Goal: Obtain resource: Download file/media

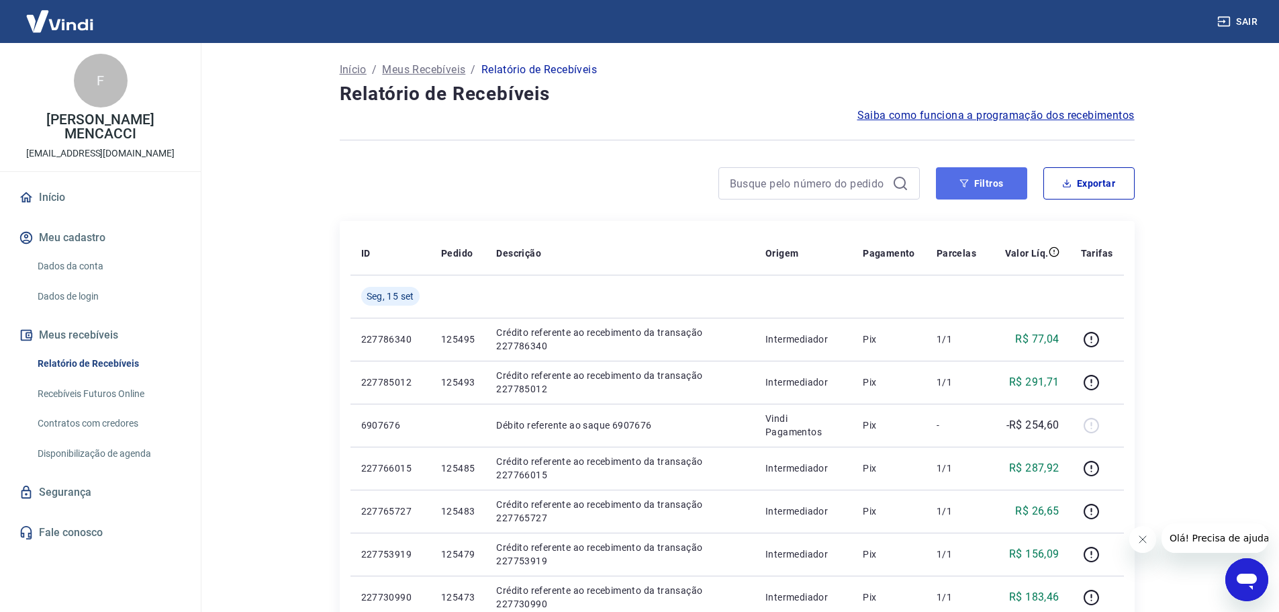
click at [983, 183] on button "Filtros" at bounding box center [981, 183] width 91 height 32
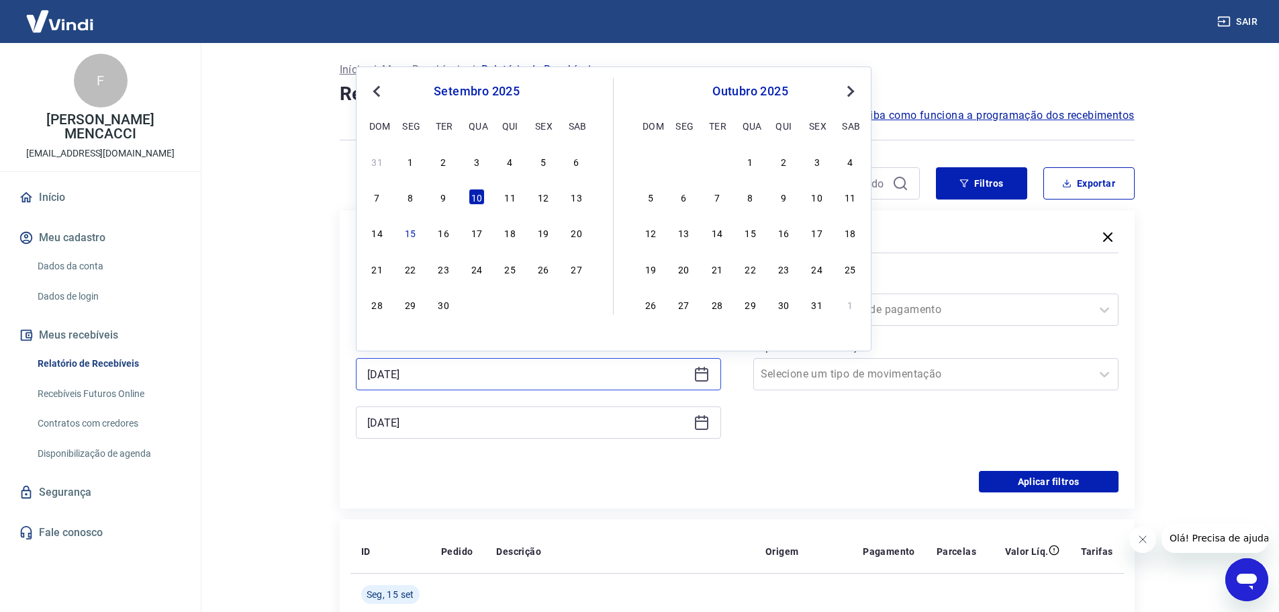
click at [433, 373] on input "[DATE]" at bounding box center [527, 374] width 321 height 20
click at [514, 193] on div "11" at bounding box center [510, 197] width 16 height 16
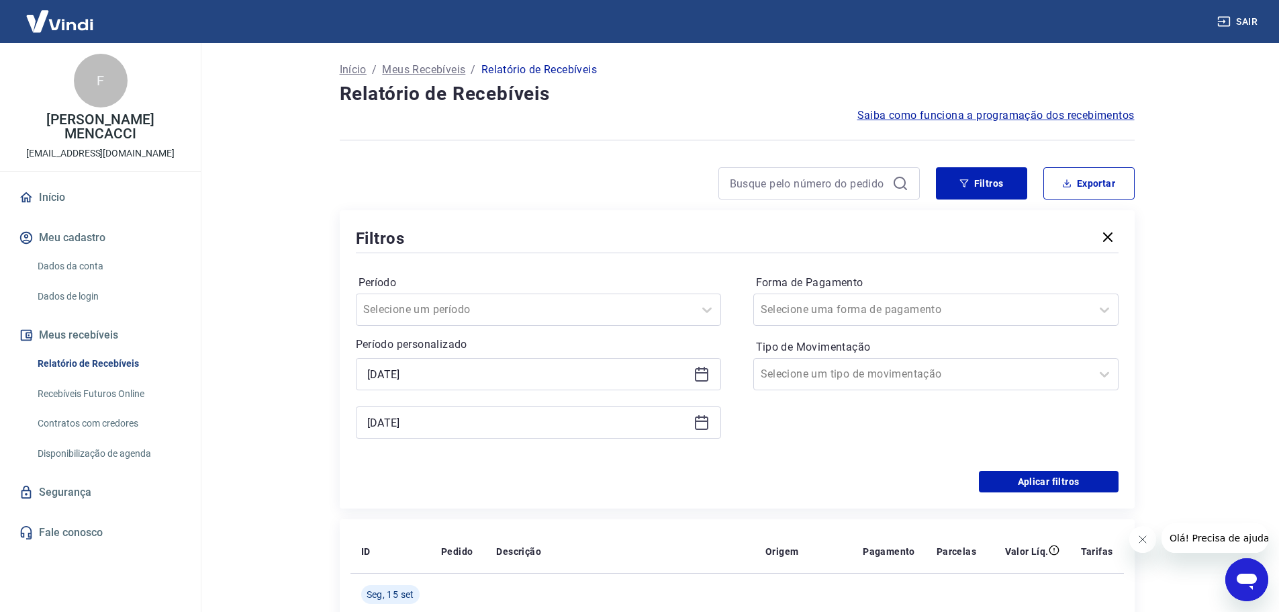
type input "[DATE]"
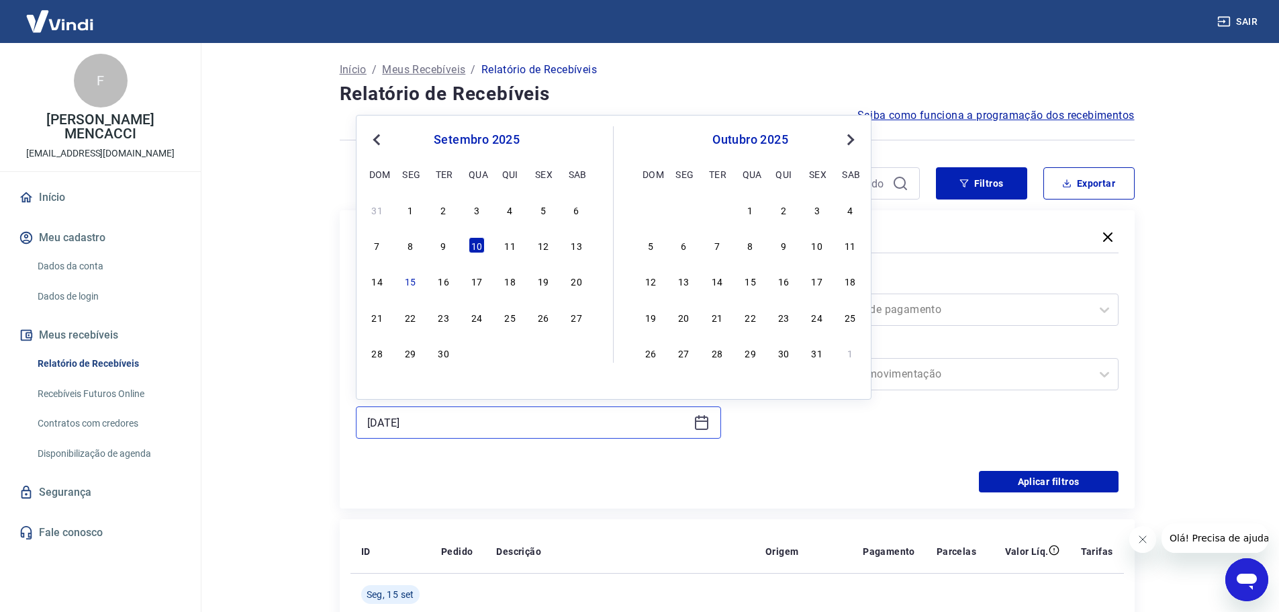
click at [457, 424] on input "[DATE]" at bounding box center [527, 422] width 321 height 20
click at [513, 245] on div "11" at bounding box center [510, 245] width 16 height 16
type input "[DATE]"
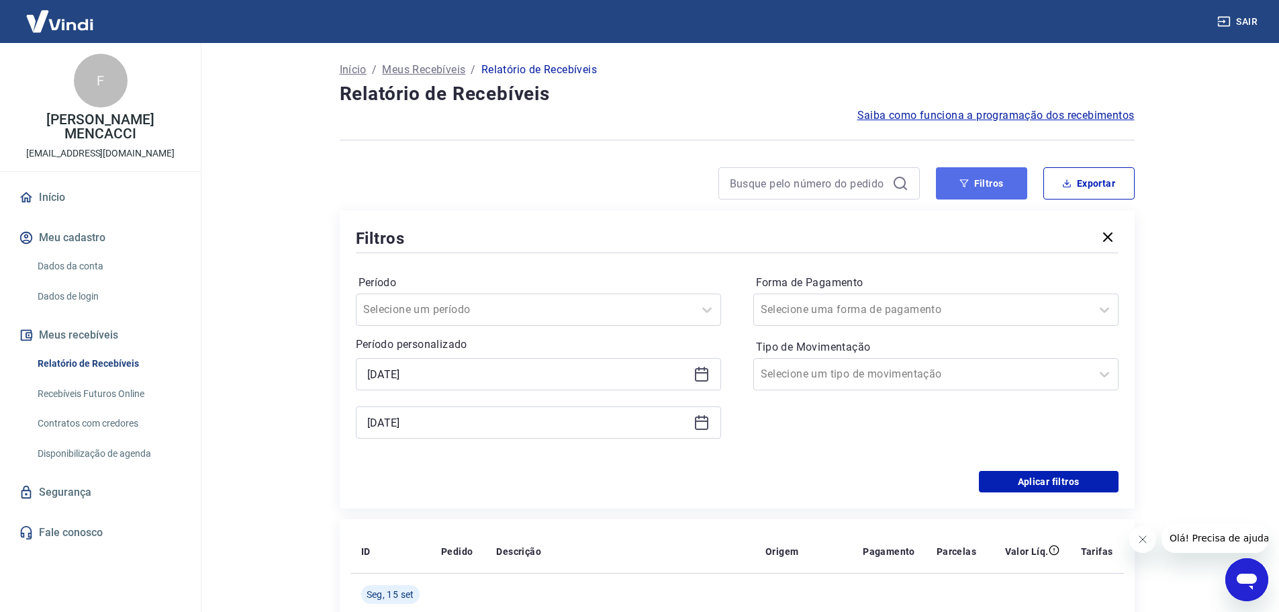
click at [984, 181] on button "Filtros" at bounding box center [981, 183] width 91 height 32
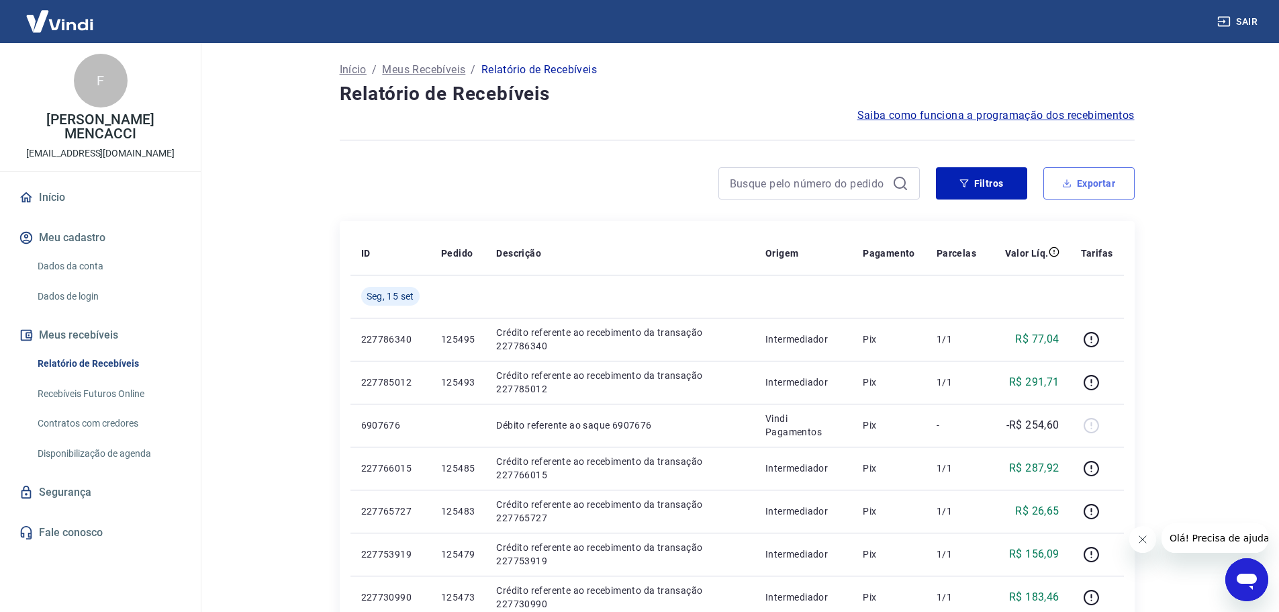
click at [1084, 187] on button "Exportar" at bounding box center [1088, 183] width 91 height 32
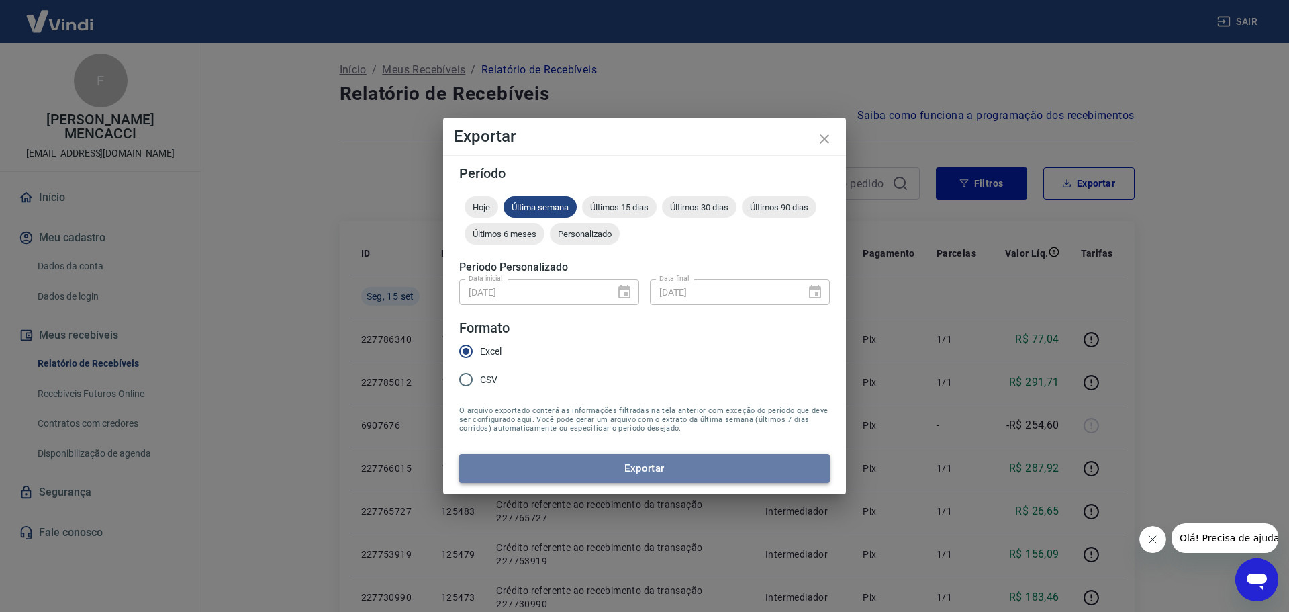
click at [632, 465] on button "Exportar" at bounding box center [644, 468] width 371 height 28
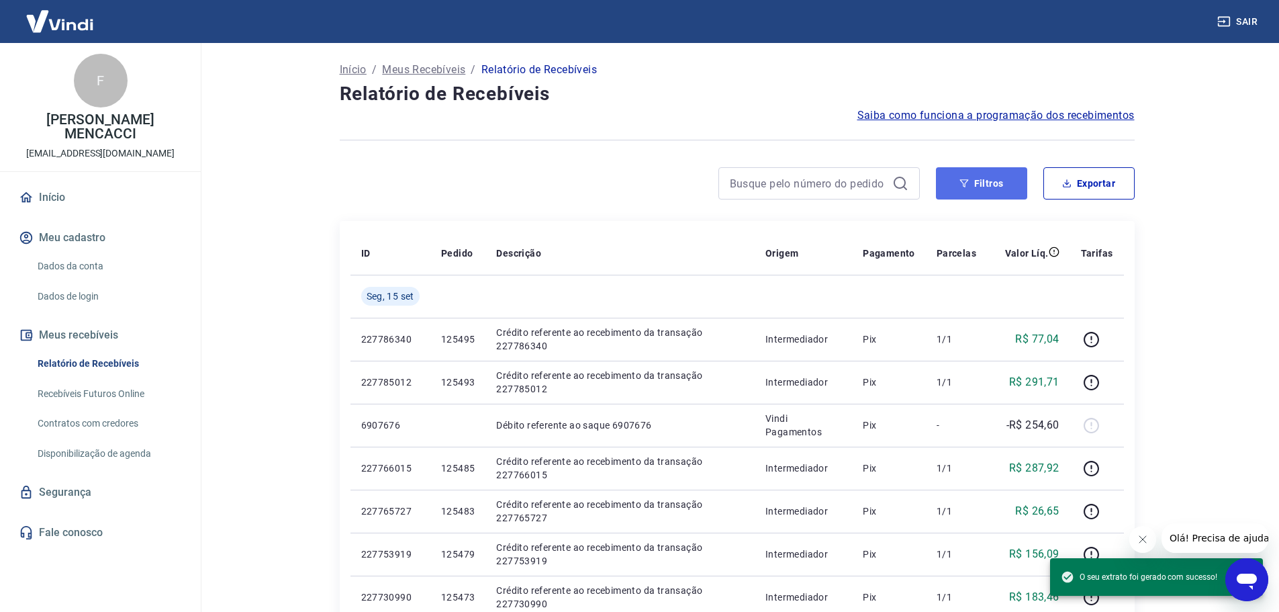
click at [975, 185] on button "Filtros" at bounding box center [981, 183] width 91 height 32
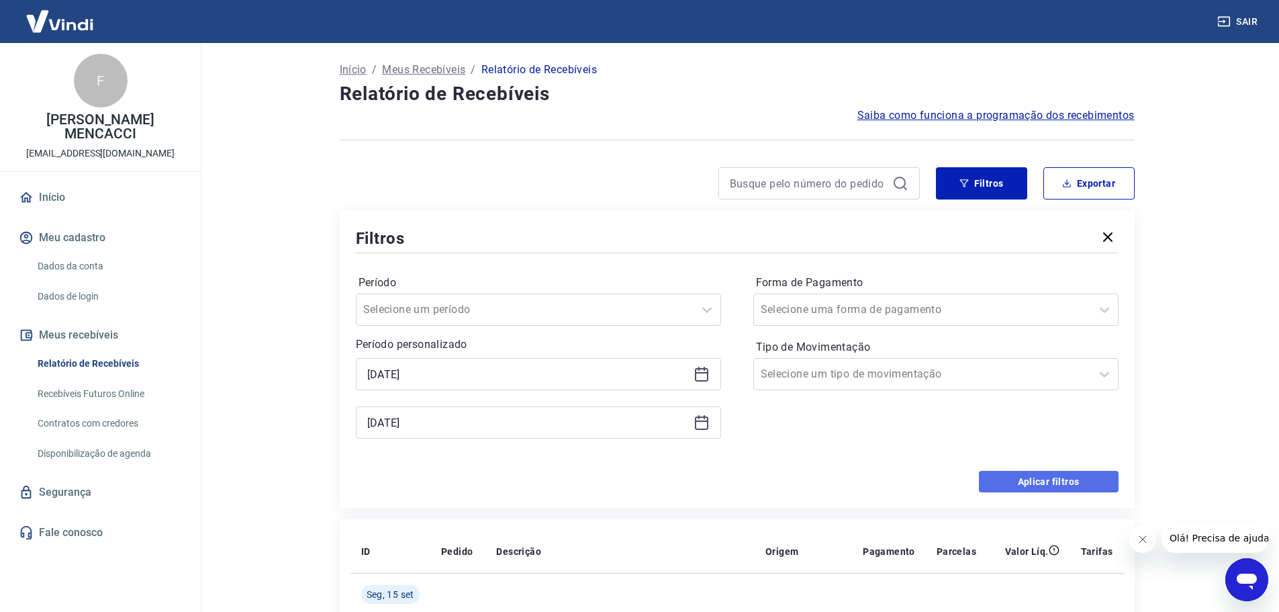
click at [1049, 480] on button "Aplicar filtros" at bounding box center [1049, 481] width 140 height 21
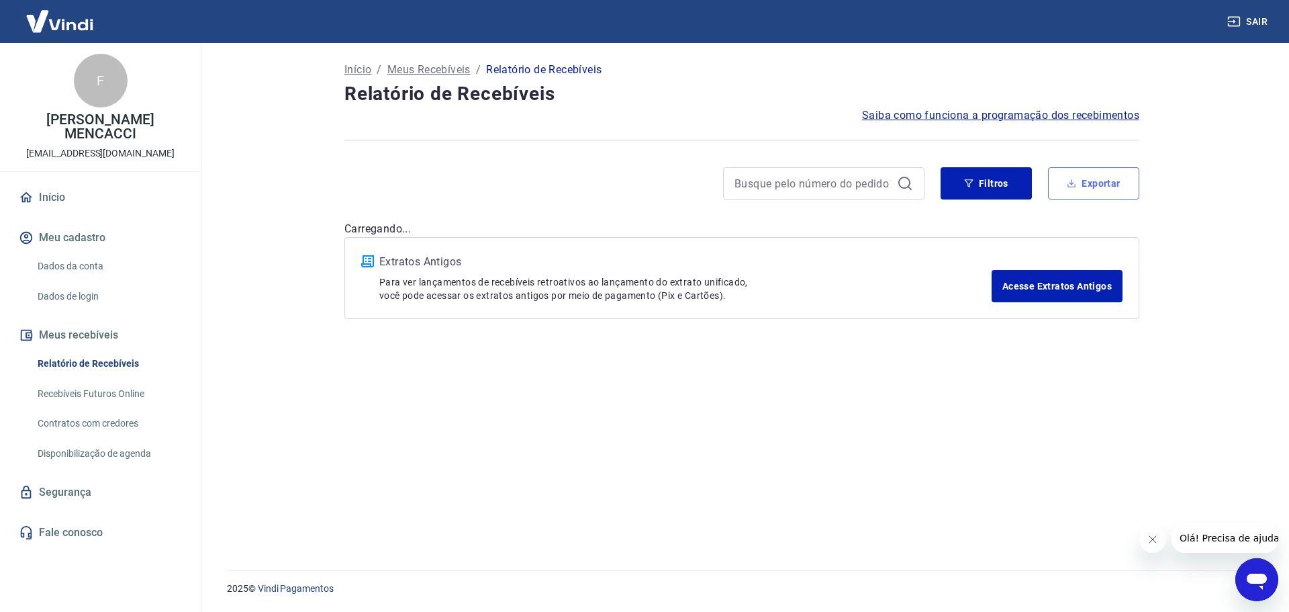
click at [1103, 184] on button "Exportar" at bounding box center [1093, 183] width 91 height 32
type input "[DATE]"
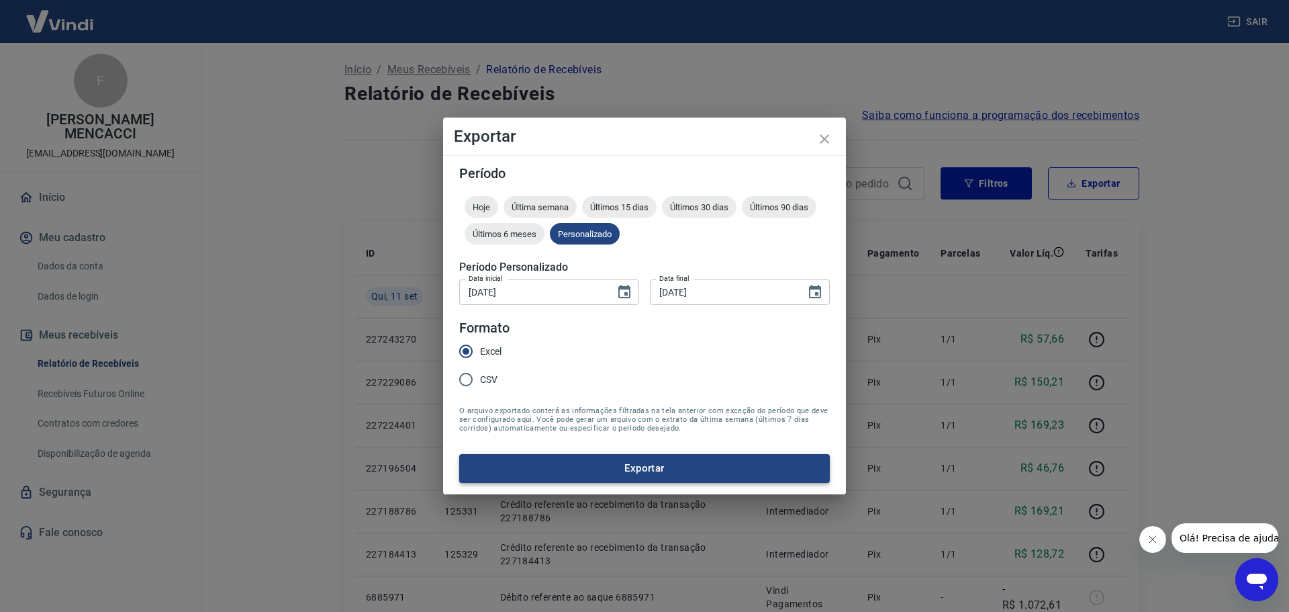
click at [638, 465] on button "Exportar" at bounding box center [644, 468] width 371 height 28
